Goal: Information Seeking & Learning: Find specific fact

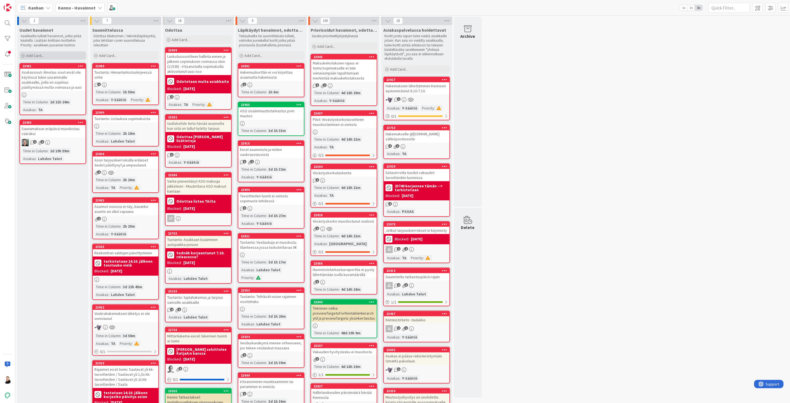
click at [30, 54] on span "Add Card..." at bounding box center [35, 55] width 18 height 5
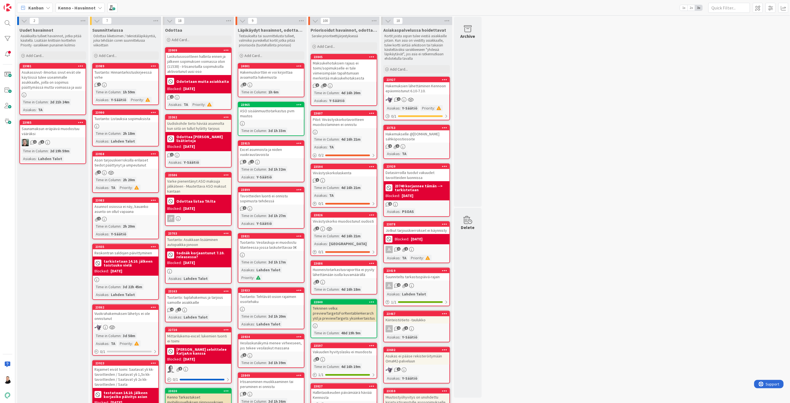
click at [412, 91] on div "Hakemuksien lähettäminen Kennoon epäonnistunut 6.10-7.10." at bounding box center [417, 88] width 66 height 12
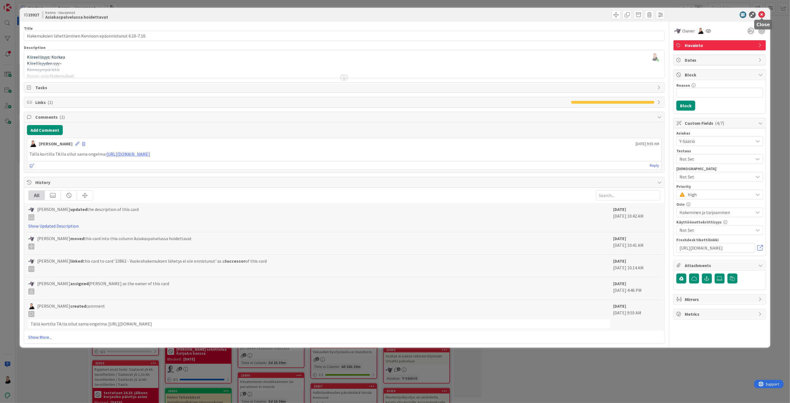
click at [762, 17] on icon at bounding box center [762, 14] width 7 height 7
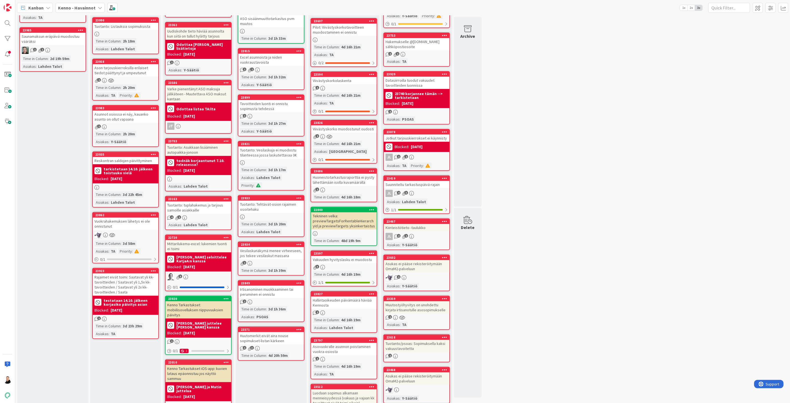
scroll to position [93, 0]
click at [412, 303] on div "Muutostyöhyvitys on unohdettu kirjata irtisanotulle asosopimukselle" at bounding box center [417, 307] width 66 height 12
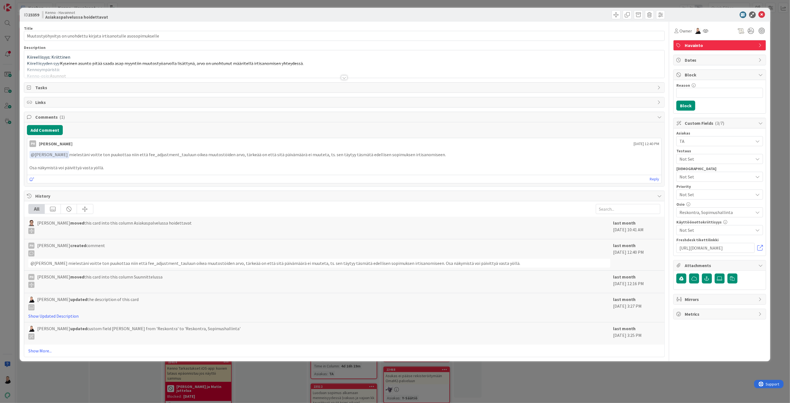
type input "Muutostyöhyvitys on unohdettu kirjata irtisanotulle asosopimukselle"
click at [761, 13] on icon at bounding box center [762, 14] width 7 height 7
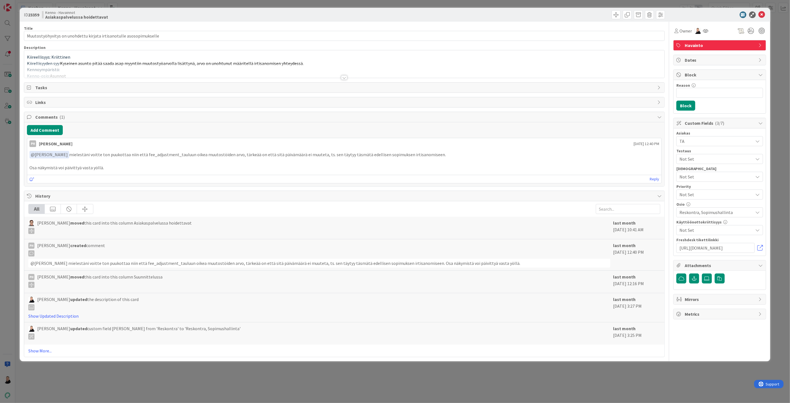
type input "Muutostyöhyvitys on unohdettu kirjata irtisanotulle asosopimukselle"
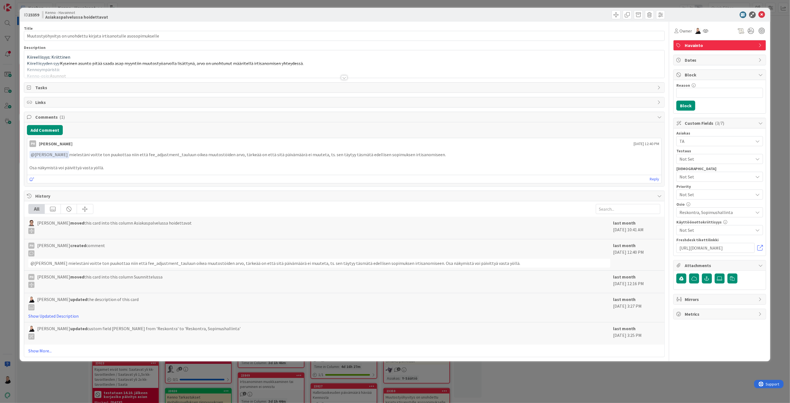
click at [343, 79] on div at bounding box center [344, 77] width 6 height 4
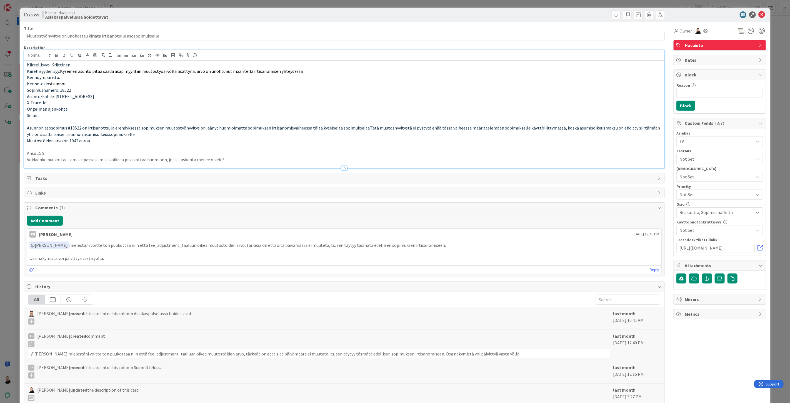
click at [64, 89] on span "Sopimusnumero: 18522" at bounding box center [49, 90] width 44 height 6
copy span "18522"
drag, startPoint x: 612, startPoint y: 234, endPoint x: 645, endPoint y: 235, distance: 32.2
click at [645, 235] on span "[DATE] 12:40 PM" at bounding box center [647, 234] width 26 height 6
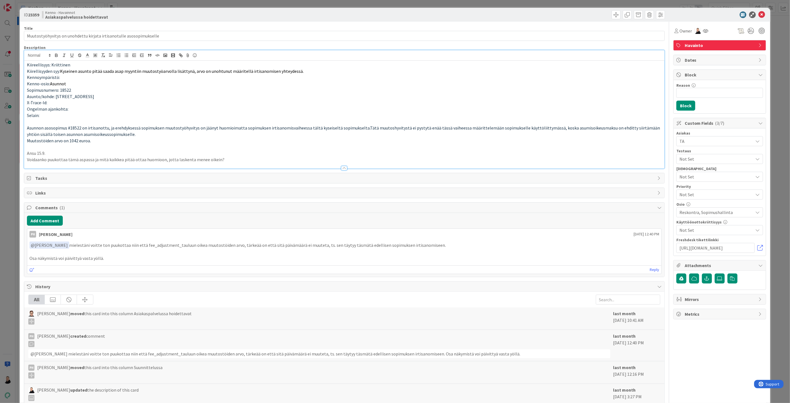
click at [415, 254] on p at bounding box center [344, 252] width 630 height 6
